Goal: Information Seeking & Learning: Learn about a topic

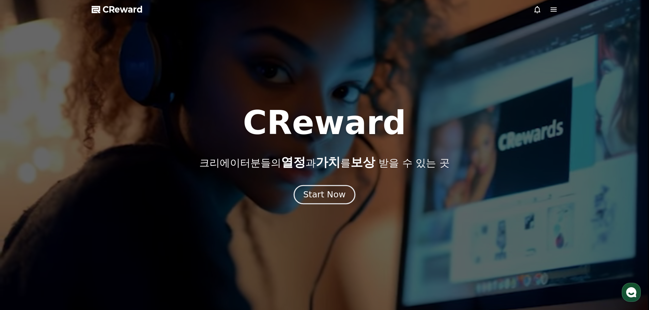
click at [335, 198] on div "Start Now" at bounding box center [324, 195] width 42 height 12
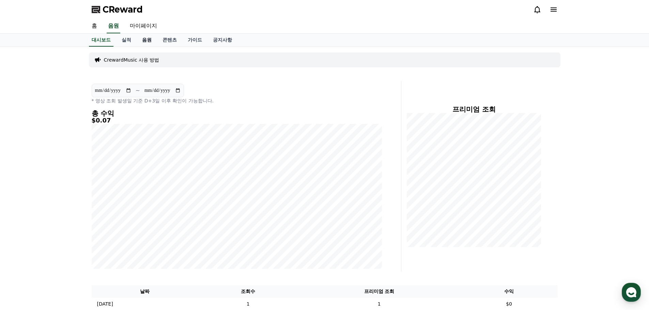
click at [151, 40] on link "음원" at bounding box center [147, 40] width 20 height 13
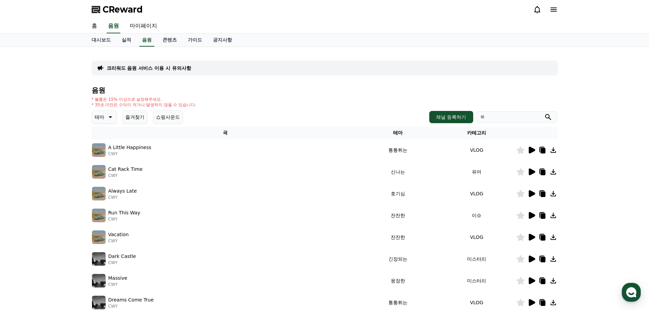
click at [516, 116] on input "search" at bounding box center [517, 117] width 82 height 12
type input "*"
click at [544, 113] on button "submit" at bounding box center [548, 117] width 8 height 8
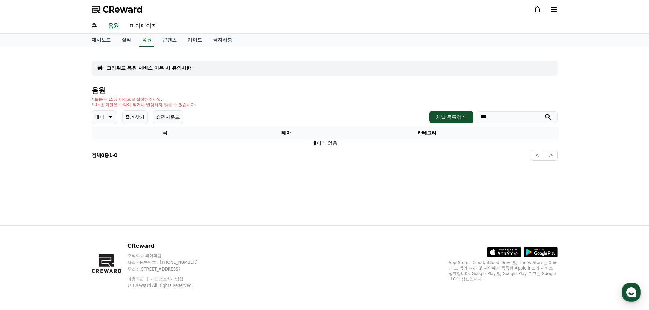
click at [514, 113] on input "***" at bounding box center [517, 117] width 82 height 12
type input "*"
click at [544, 113] on button "submit" at bounding box center [548, 117] width 8 height 8
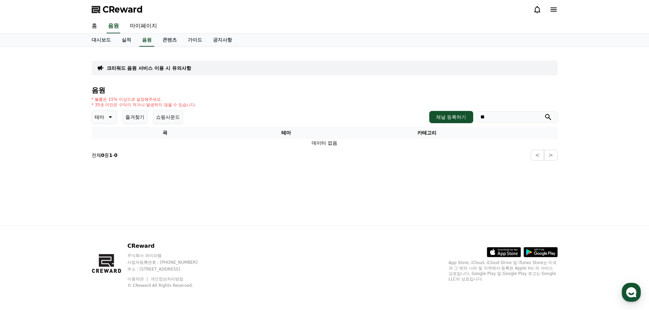
type input "*"
click at [544, 113] on button "submit" at bounding box center [548, 117] width 8 height 8
click at [97, 119] on p "테마" at bounding box center [100, 117] width 10 height 10
click at [109, 136] on div "전체 환상적인 호기심 어두운 밝은 통통튀는 신나는 반전 웅장한 드라마틱 즐거움 분위기있는 EDM 그루브 슬픈 잔잔한 귀여운 감동적인 긴장되는 …" at bounding box center [107, 304] width 29 height 352
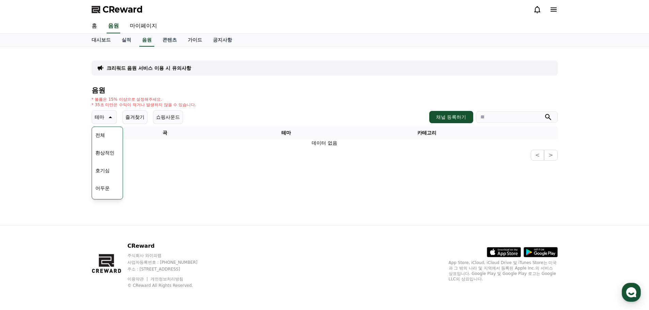
click at [97, 135] on button "전체" at bounding box center [100, 135] width 15 height 15
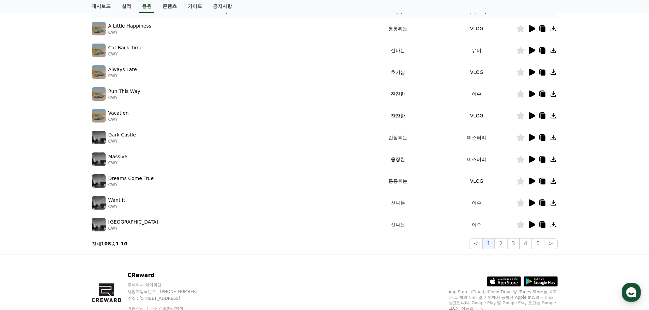
scroll to position [83, 0]
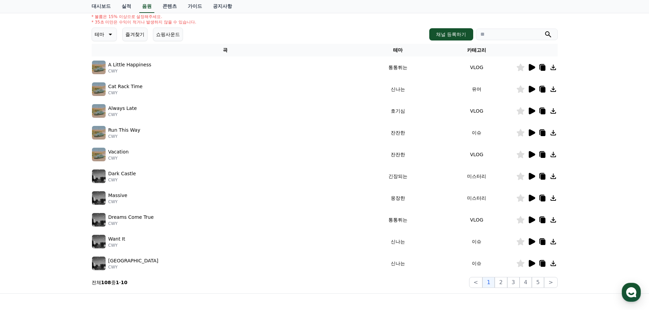
click at [108, 13] on div "음원 * 볼륨은 15% 이상으로 설정해주세요. * 35초 미만은 수익이 적거나 발생하지 않을 수 있습니다. 테마 즐겨찾기 쇼핑사운드 채널 등록…" at bounding box center [325, 146] width 466 height 285
click at [113, 33] on icon at bounding box center [110, 34] width 8 height 8
click at [104, 78] on button "분위기있는" at bounding box center [107, 77] width 29 height 15
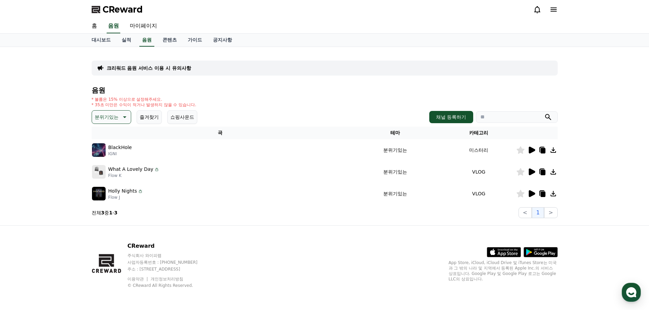
click at [532, 150] on icon at bounding box center [532, 150] width 6 height 7
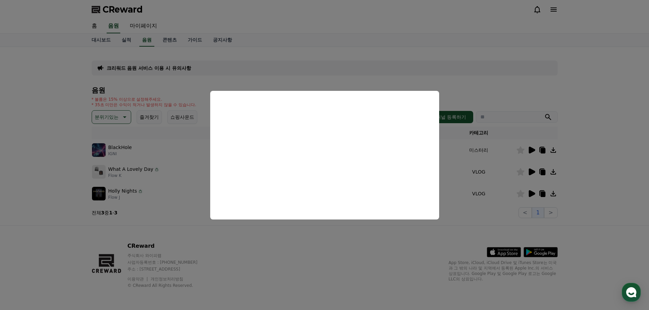
click at [605, 147] on button "close modal" at bounding box center [324, 155] width 649 height 310
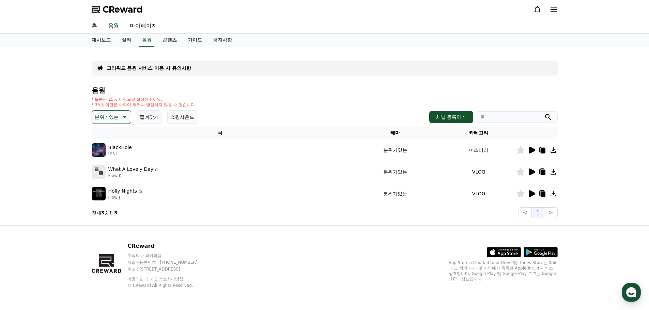
click at [532, 172] on icon at bounding box center [532, 172] width 6 height 7
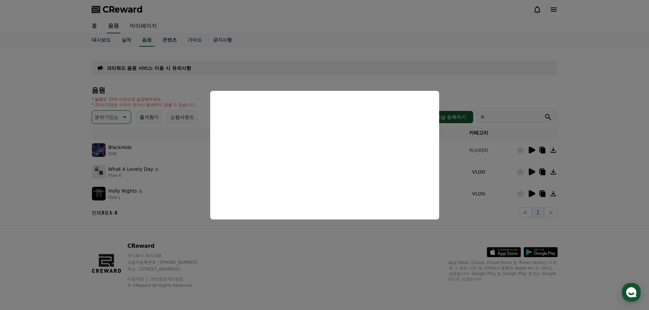
click at [595, 140] on button "close modal" at bounding box center [324, 155] width 649 height 310
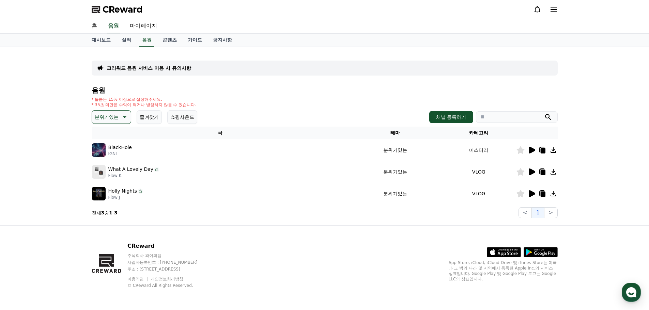
click at [531, 192] on icon at bounding box center [532, 193] width 6 height 7
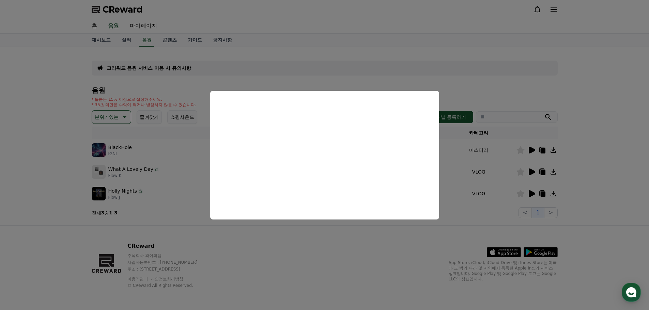
click at [586, 168] on button "close modal" at bounding box center [324, 155] width 649 height 310
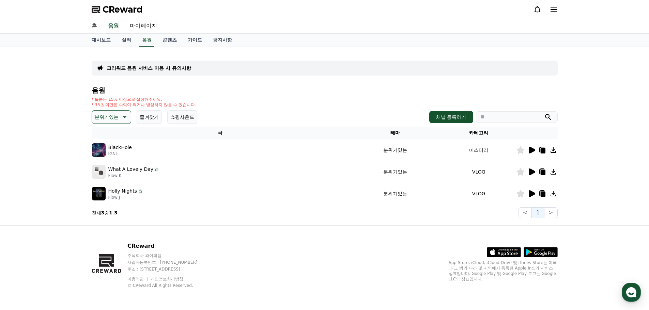
click at [117, 117] on p "분위기있는" at bounding box center [107, 117] width 24 height 10
click at [106, 188] on button "잔잔한" at bounding box center [103, 188] width 20 height 15
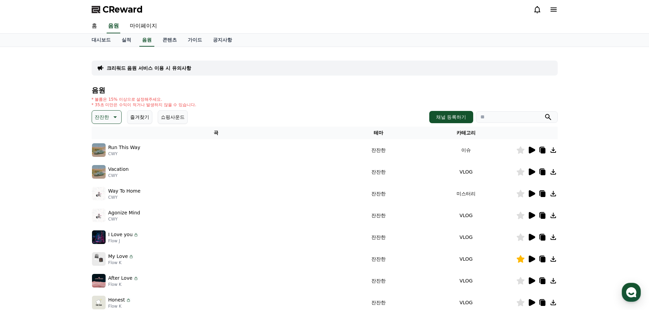
click at [530, 151] on icon at bounding box center [532, 150] width 6 height 7
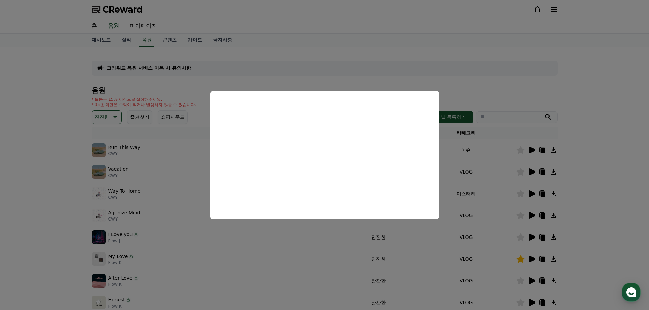
click at [626, 128] on button "close modal" at bounding box center [324, 155] width 649 height 310
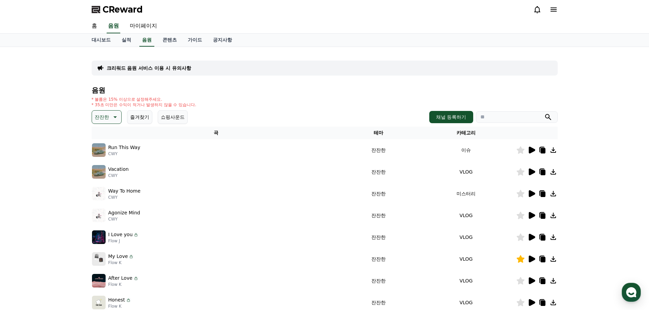
click at [529, 172] on icon at bounding box center [532, 172] width 6 height 7
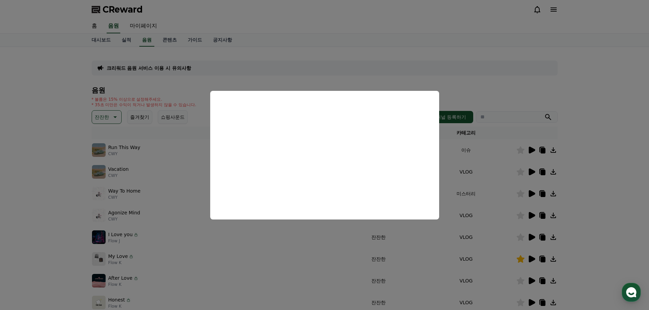
click at [606, 153] on button "close modal" at bounding box center [324, 155] width 649 height 310
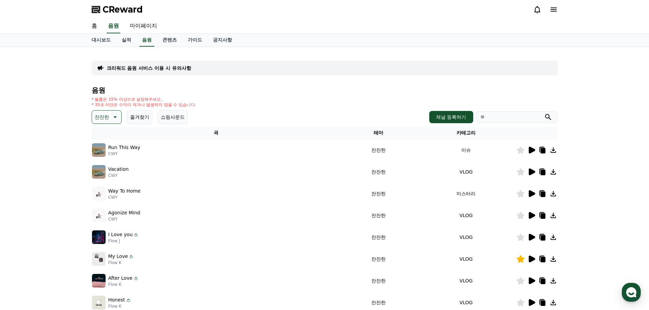
click at [530, 193] on icon at bounding box center [532, 193] width 6 height 7
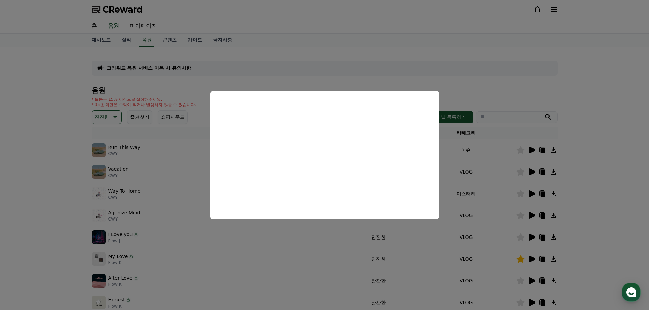
click at [618, 168] on button "close modal" at bounding box center [324, 155] width 649 height 310
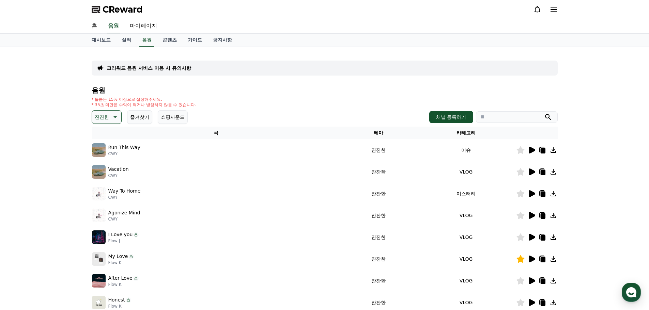
click at [554, 194] on icon at bounding box center [553, 194] width 8 height 8
